Goal: Task Accomplishment & Management: Complete application form

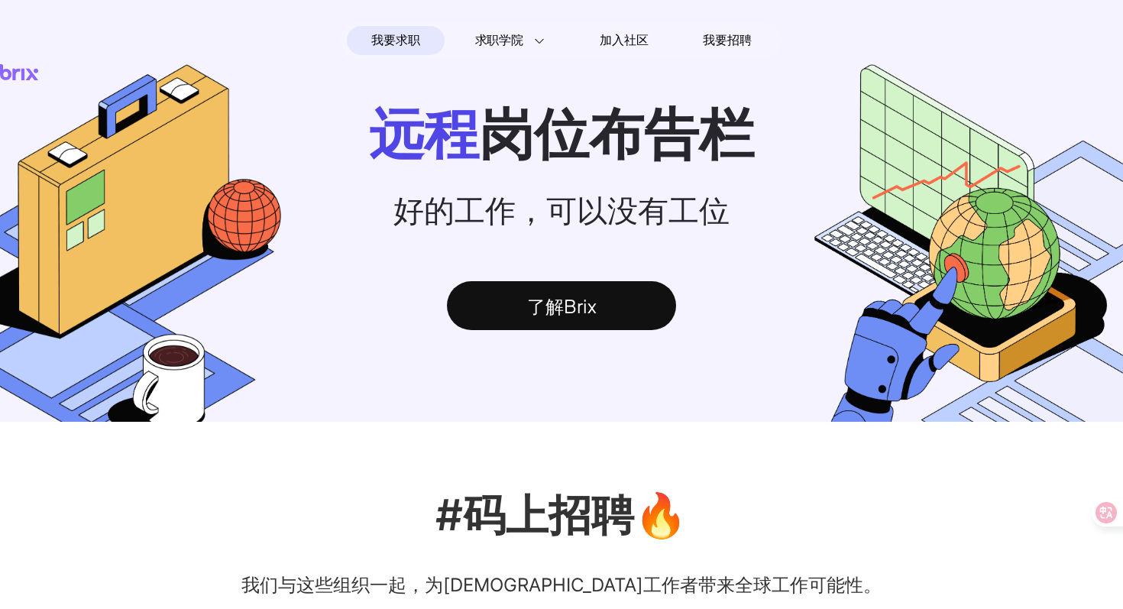
click at [549, 304] on div "了解Brix" at bounding box center [561, 305] width 229 height 49
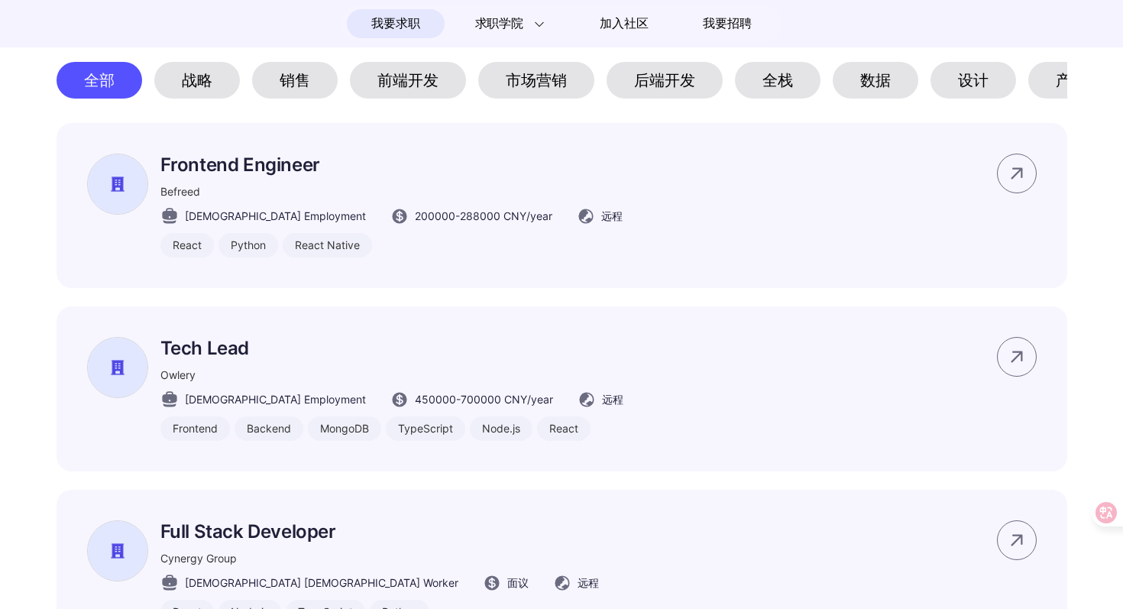
scroll to position [440, 0]
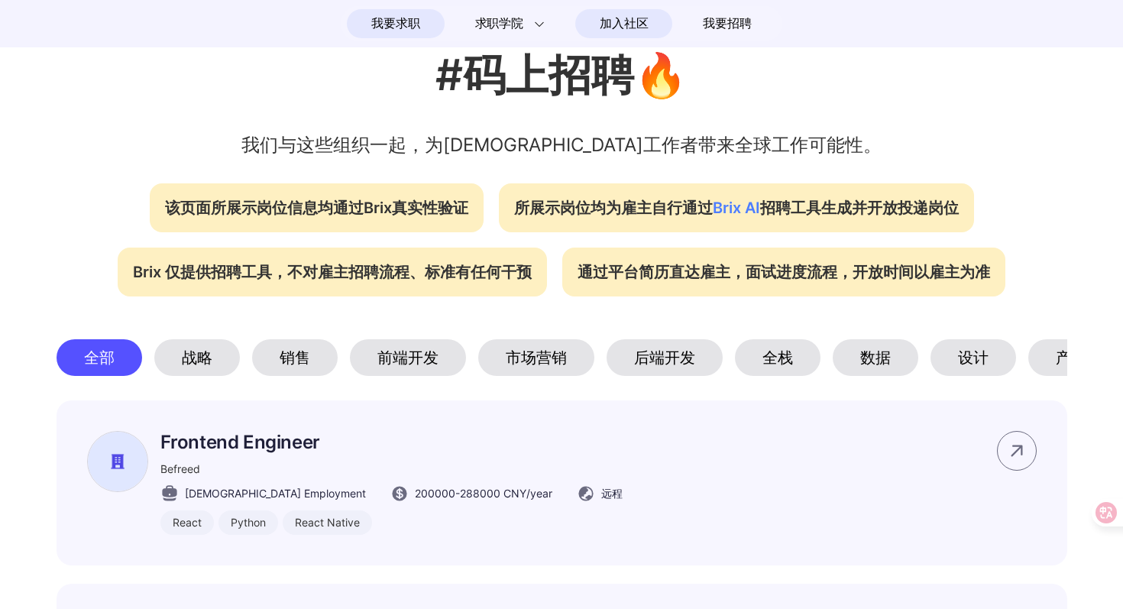
click at [626, 26] on span "加入社区" at bounding box center [624, 23] width 48 height 24
click at [426, 364] on div "前端开发" at bounding box center [408, 357] width 116 height 37
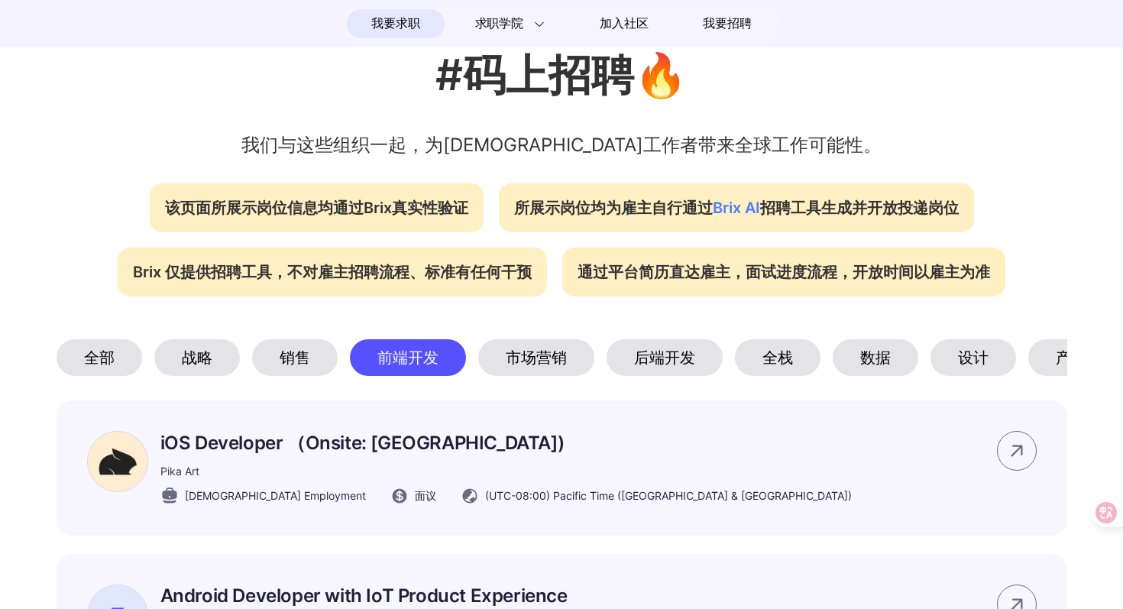
click at [634, 367] on div "后端开发" at bounding box center [665, 357] width 116 height 37
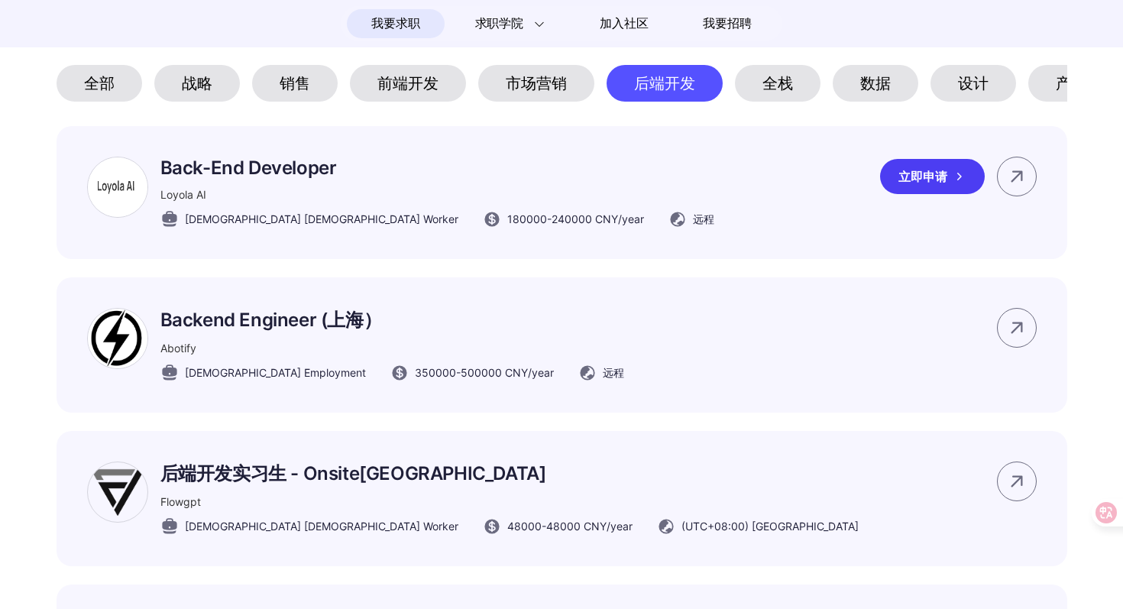
scroll to position [1054, 0]
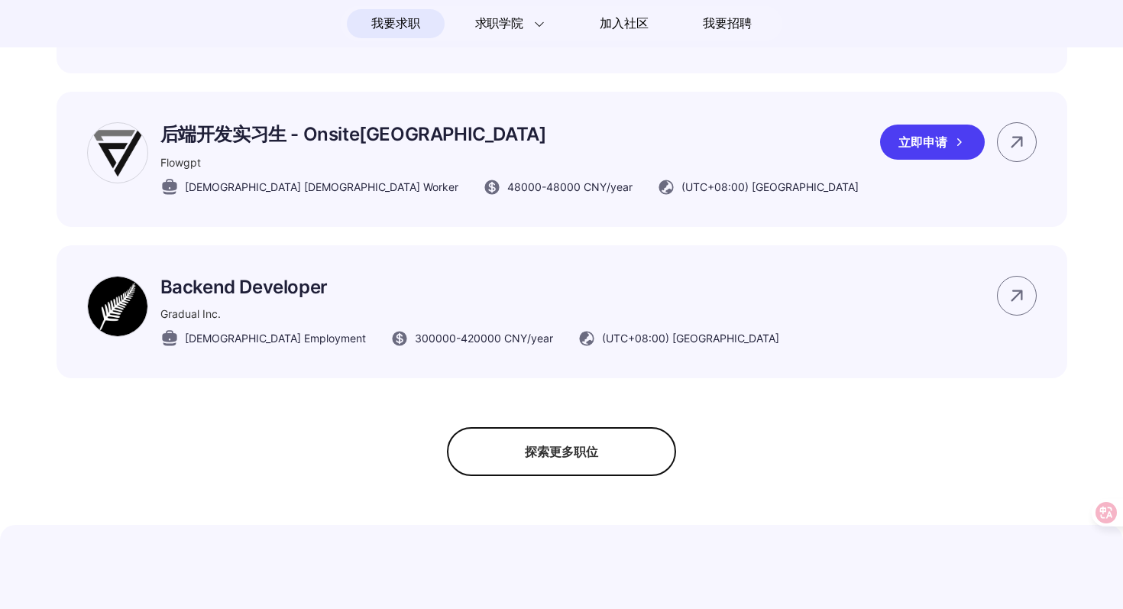
click at [138, 151] on img at bounding box center [117, 152] width 61 height 61
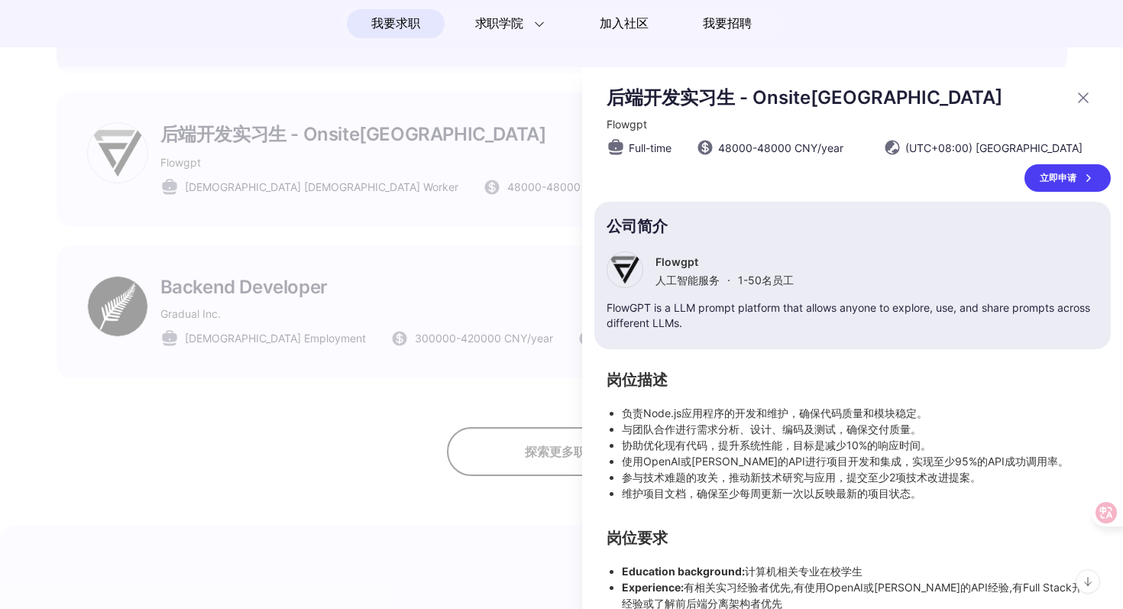
click at [636, 272] on div at bounding box center [625, 269] width 37 height 37
click at [1050, 173] on div "立即申请" at bounding box center [1068, 178] width 86 height 28
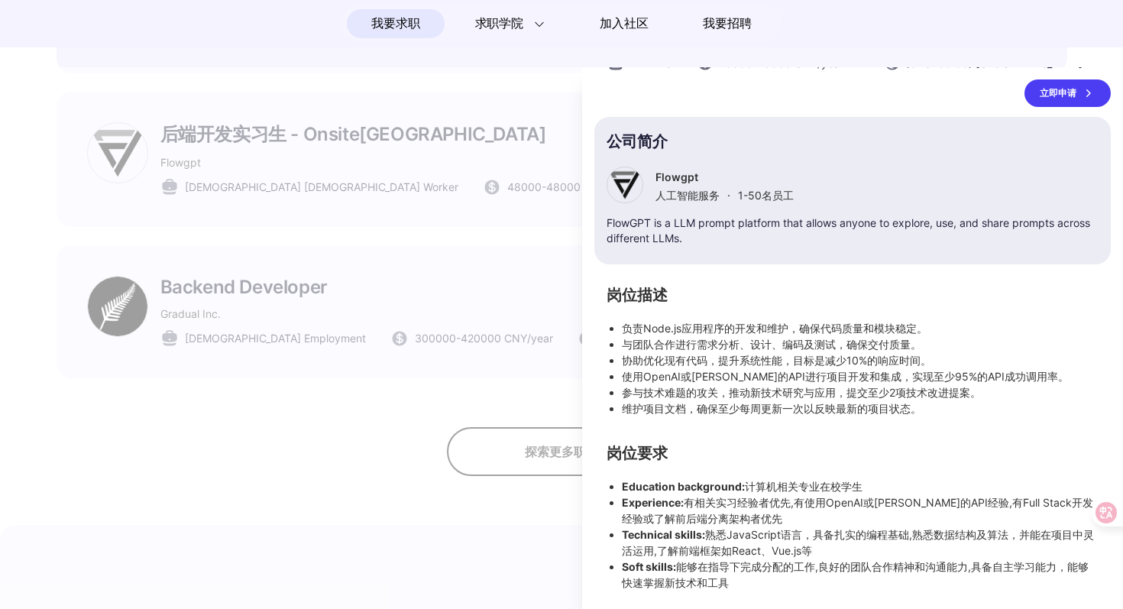
click at [397, 403] on div at bounding box center [561, 338] width 1123 height 542
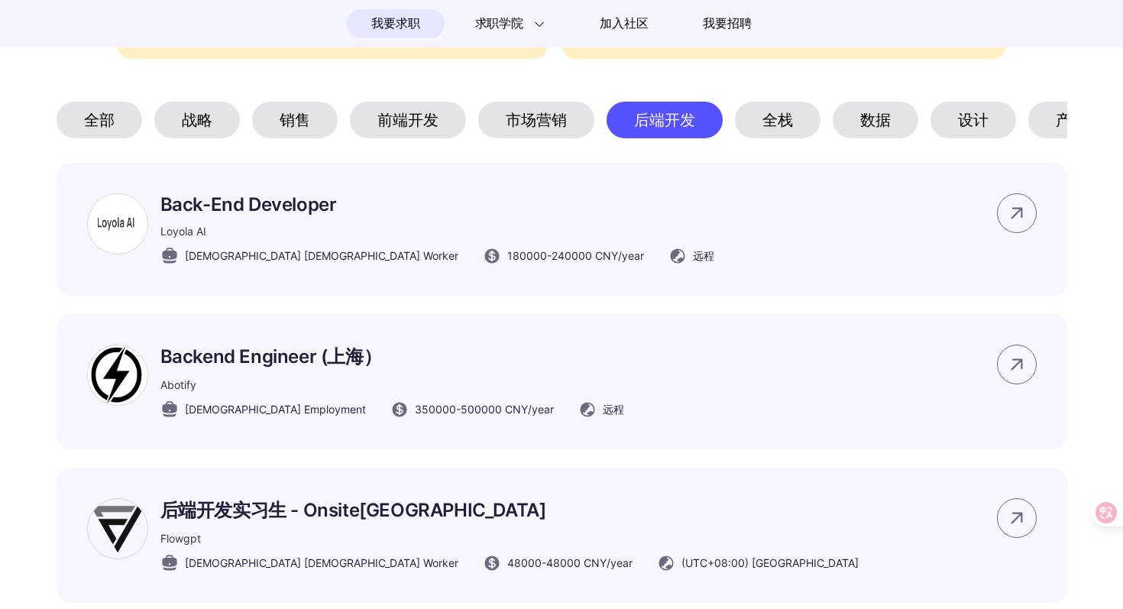
scroll to position [650, 0]
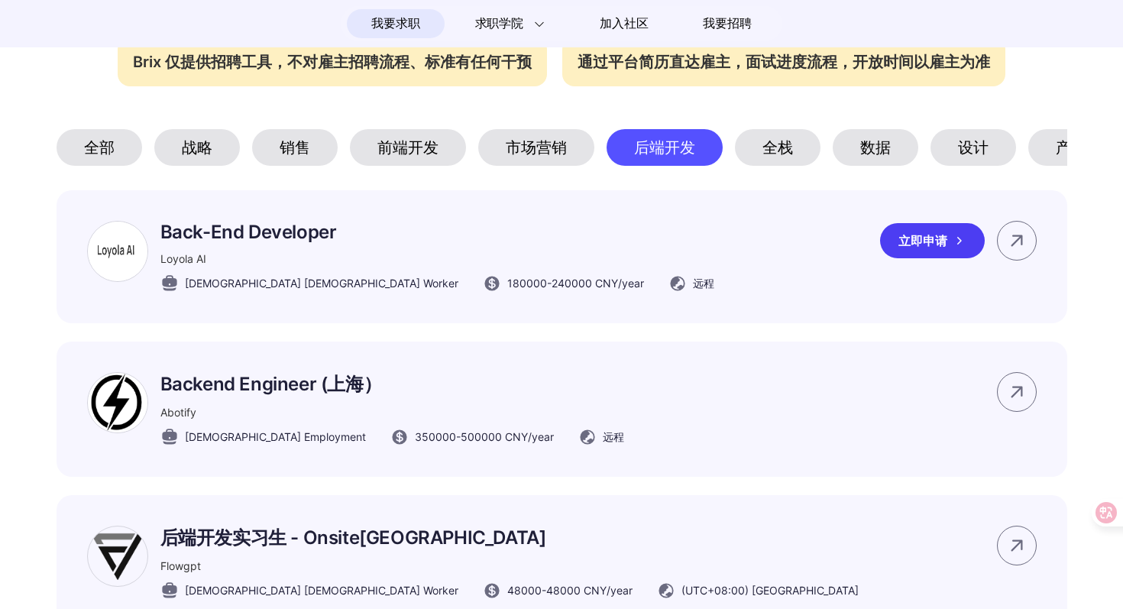
click at [129, 253] on img at bounding box center [117, 251] width 61 height 61
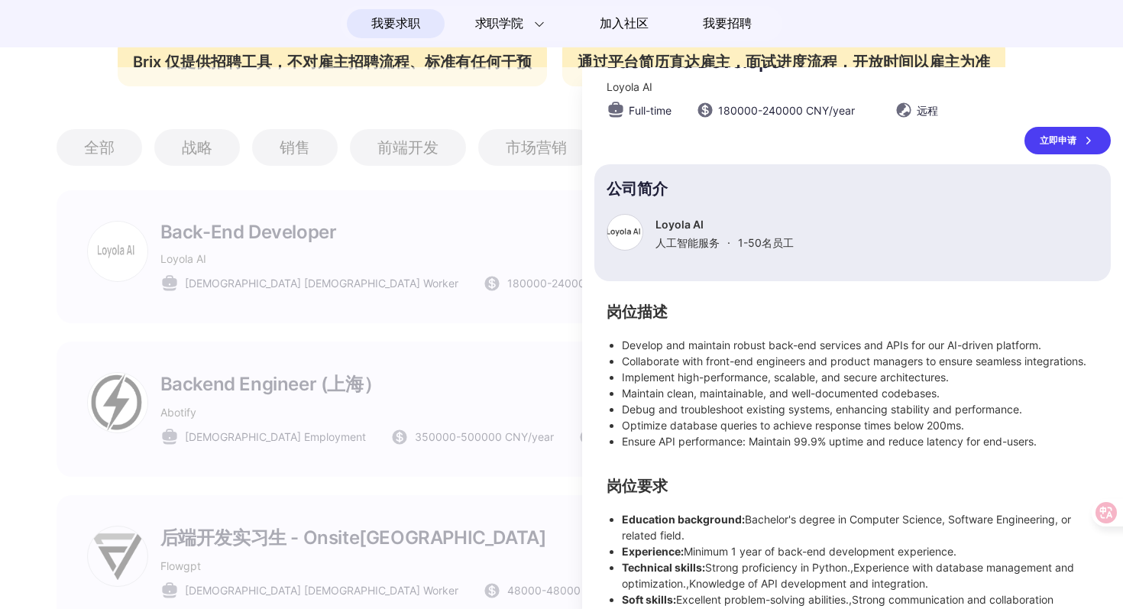
scroll to position [68, 0]
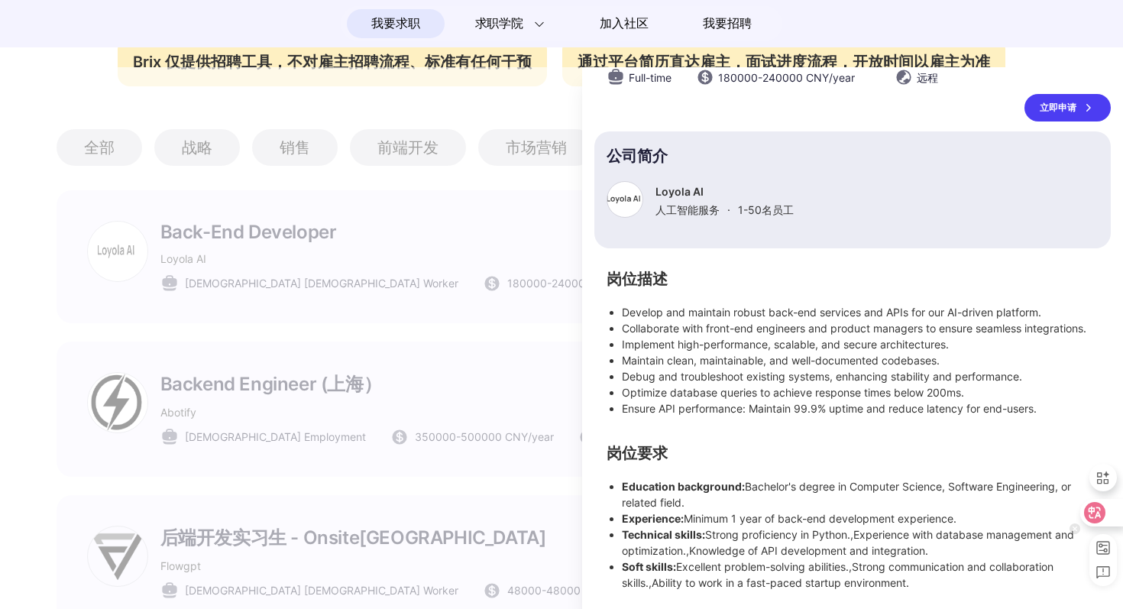
click at [1099, 516] on icon at bounding box center [1094, 512] width 15 height 15
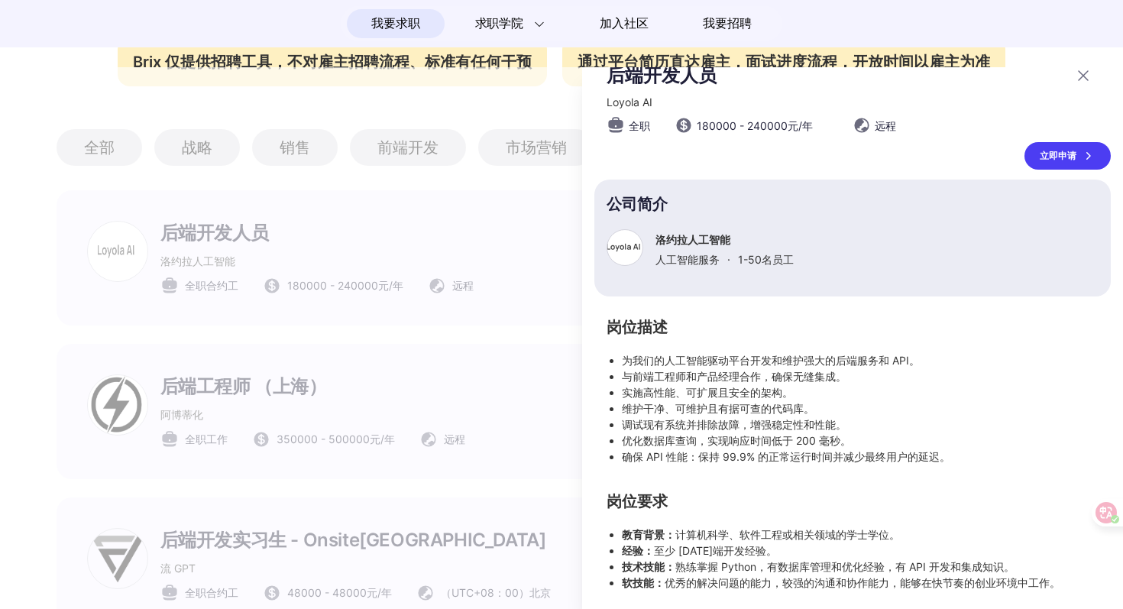
scroll to position [26, 0]
click at [1069, 143] on div "立即申请" at bounding box center [1068, 156] width 86 height 28
click at [1089, 78] on icon at bounding box center [1083, 74] width 18 height 18
